Goal: Task Accomplishment & Management: Manage account settings

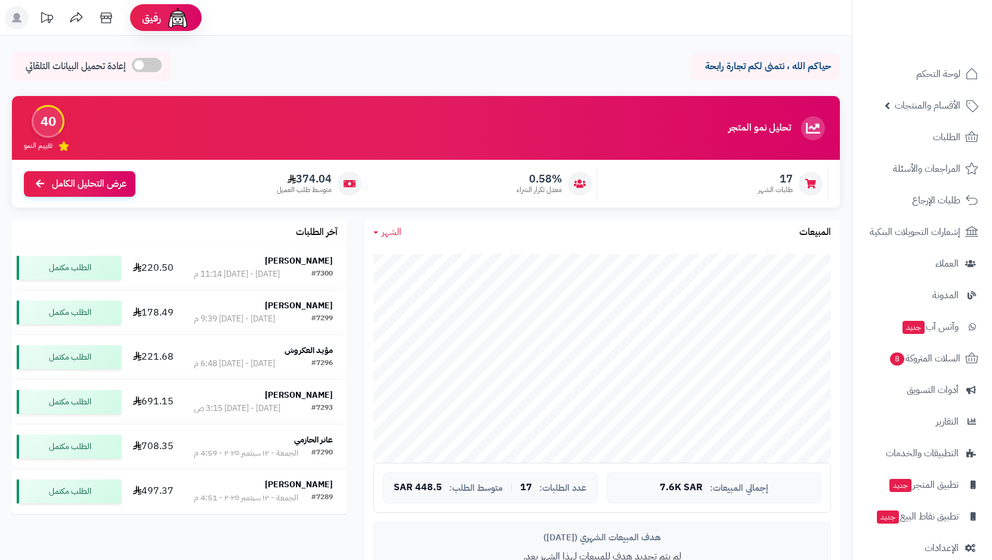
click at [952, 137] on span "الطلبات" at bounding box center [946, 137] width 27 height 17
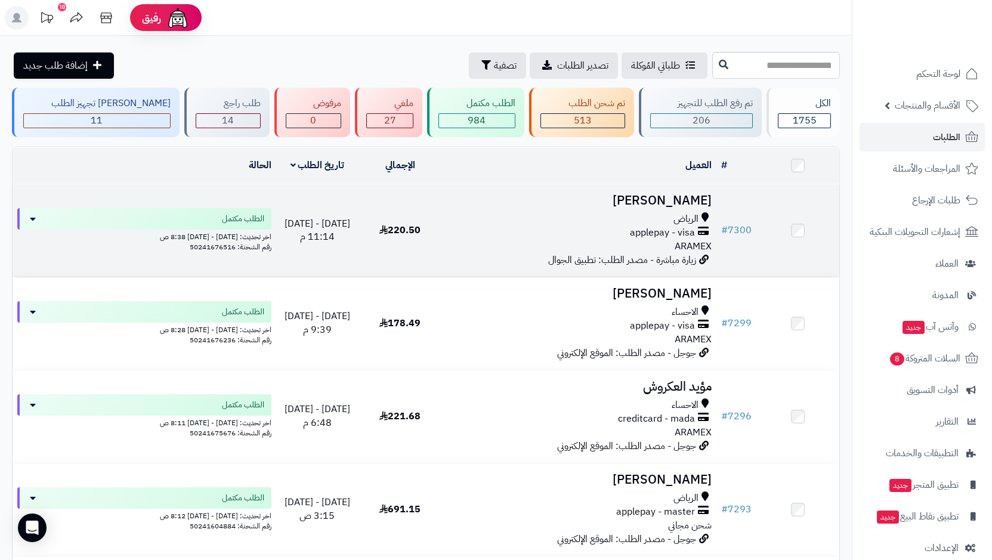
click at [661, 228] on span "applepay - visa" at bounding box center [662, 233] width 65 height 14
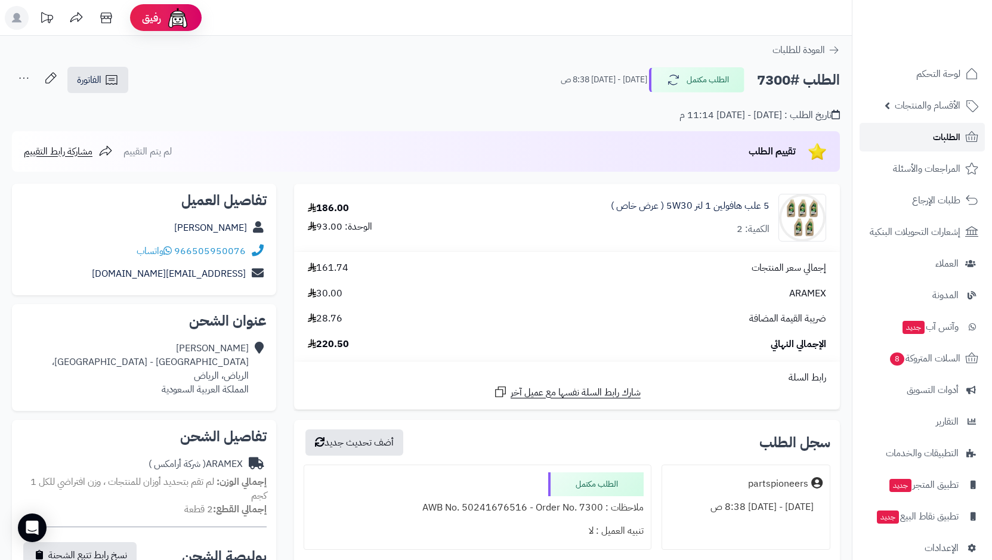
click at [910, 138] on link "الطلبات" at bounding box center [921, 137] width 125 height 29
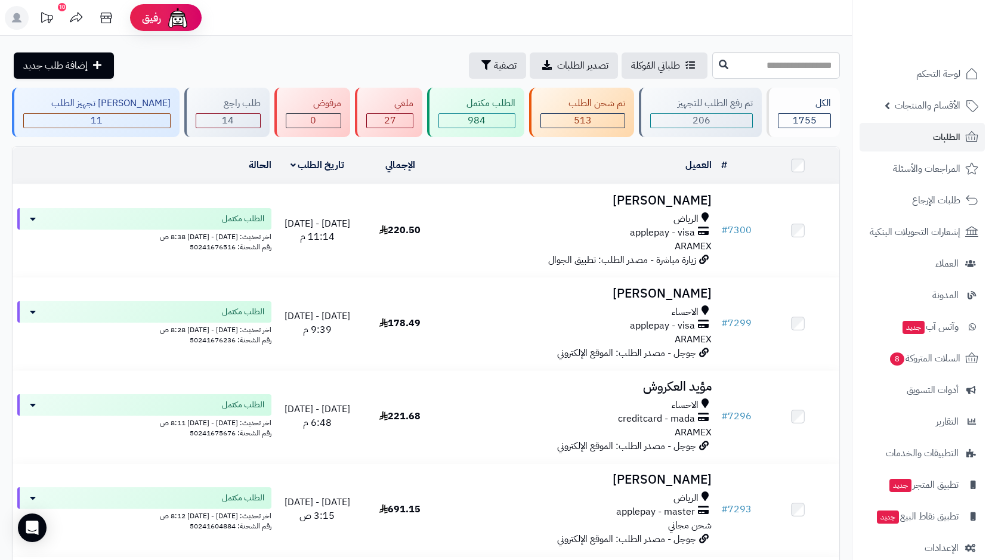
click at [355, 65] on div "طلباتي المُوكلة تصدير الطلبات تصفية إضافة طلب جديد" at bounding box center [360, 65] width 697 height 26
click at [598, 24] on header "رفيق ! 10 الطلبات معالجة مكتمل إرجاع المنتجات العملاء المتواجدون الان 5118 عملا…" at bounding box center [496, 18] width 992 height 36
